Goal: Task Accomplishment & Management: Manage account settings

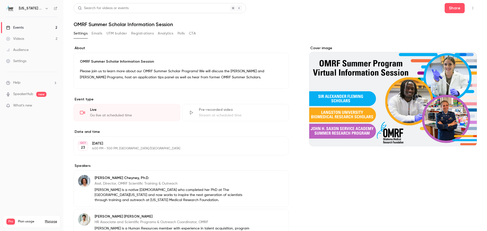
click at [20, 27] on div "Events" at bounding box center [14, 27] width 17 height 5
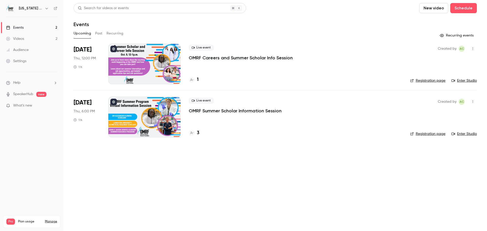
click at [198, 134] on h4 "3" at bounding box center [198, 133] width 3 height 7
click at [195, 81] on div "1" at bounding box center [194, 79] width 10 height 7
